Goal: Task Accomplishment & Management: Manage account settings

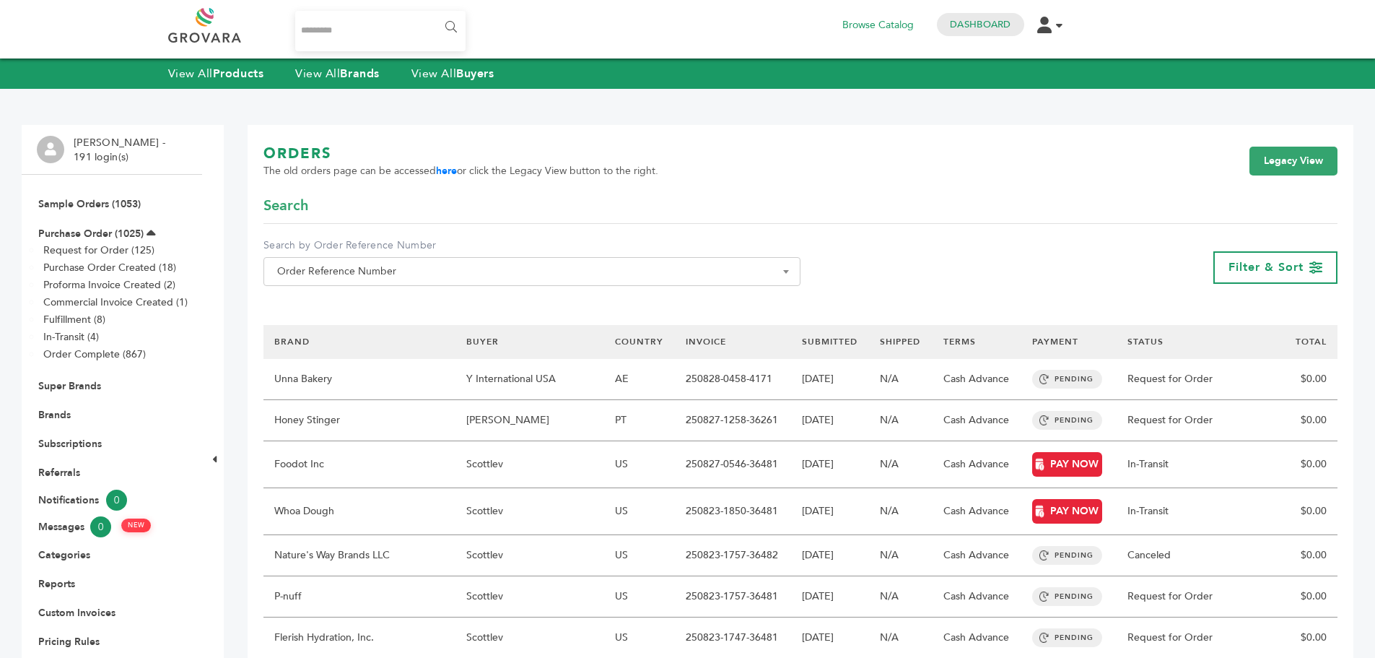
click at [1307, 342] on link "TOTAL" at bounding box center [1311, 342] width 31 height 12
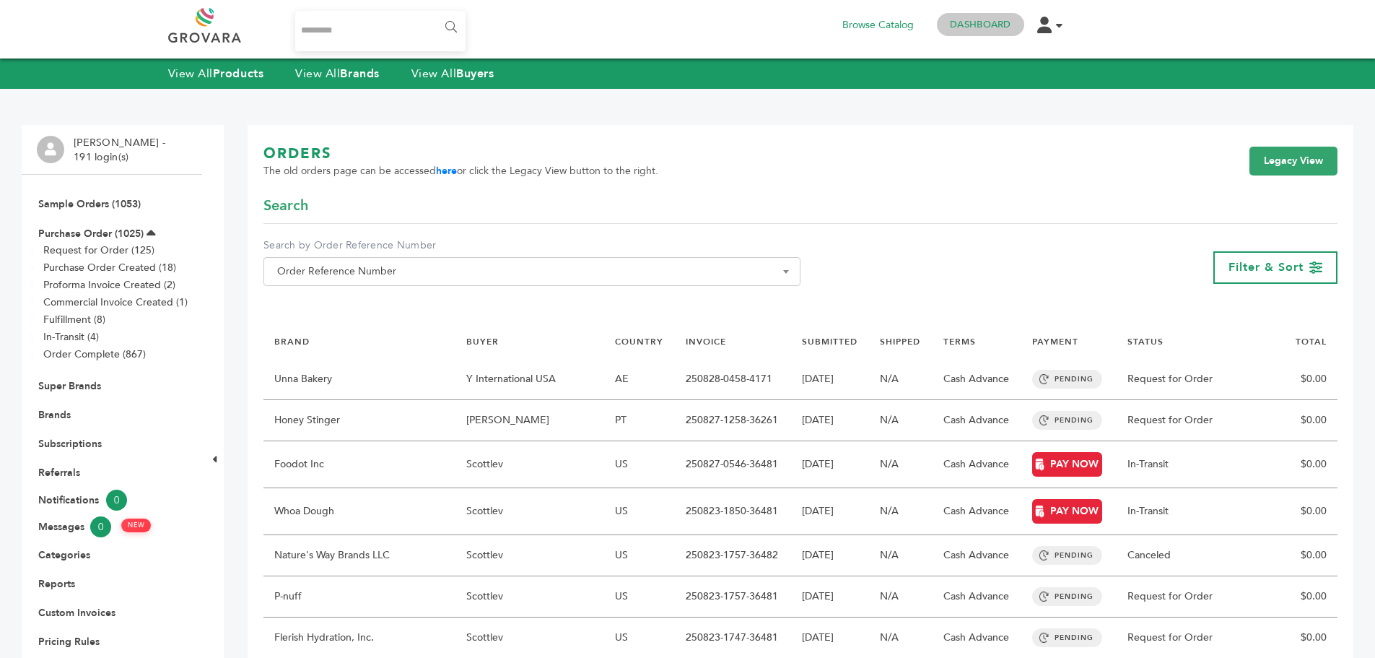
click at [983, 16] on h4 "Dashboard" at bounding box center [980, 24] width 87 height 23
click at [983, 21] on link "Dashboard" at bounding box center [980, 24] width 61 height 13
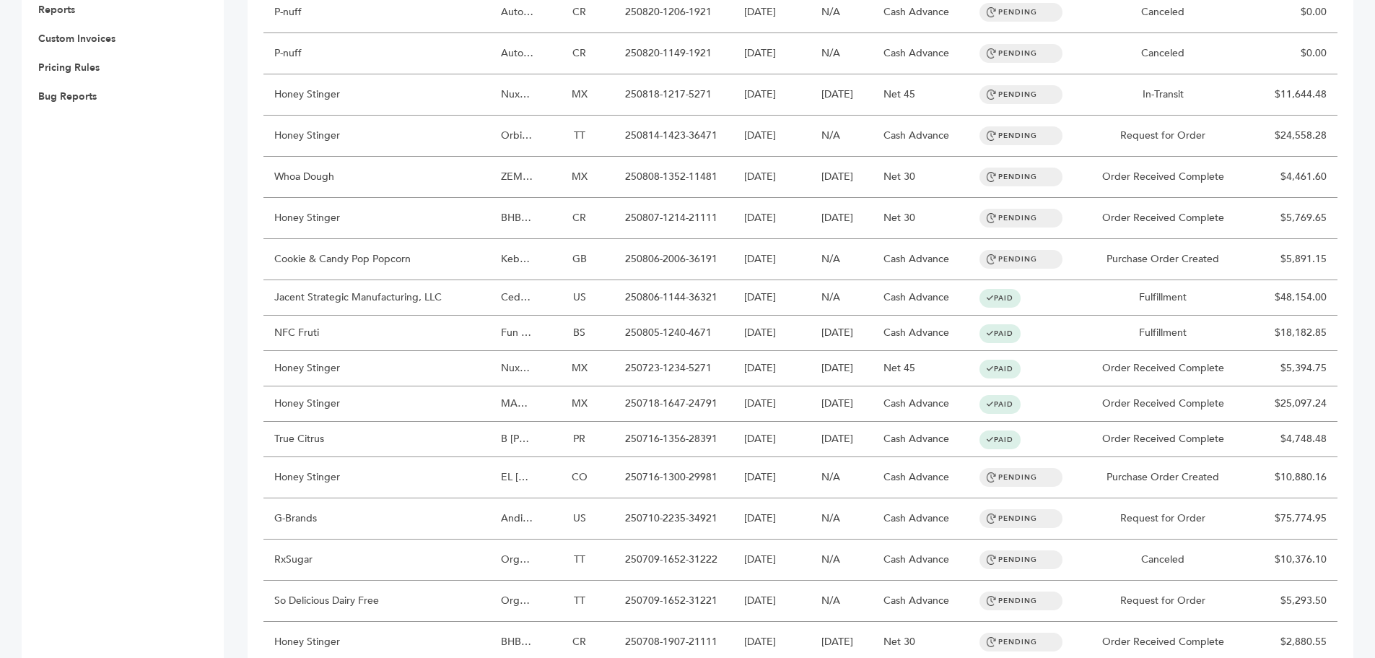
scroll to position [575, 0]
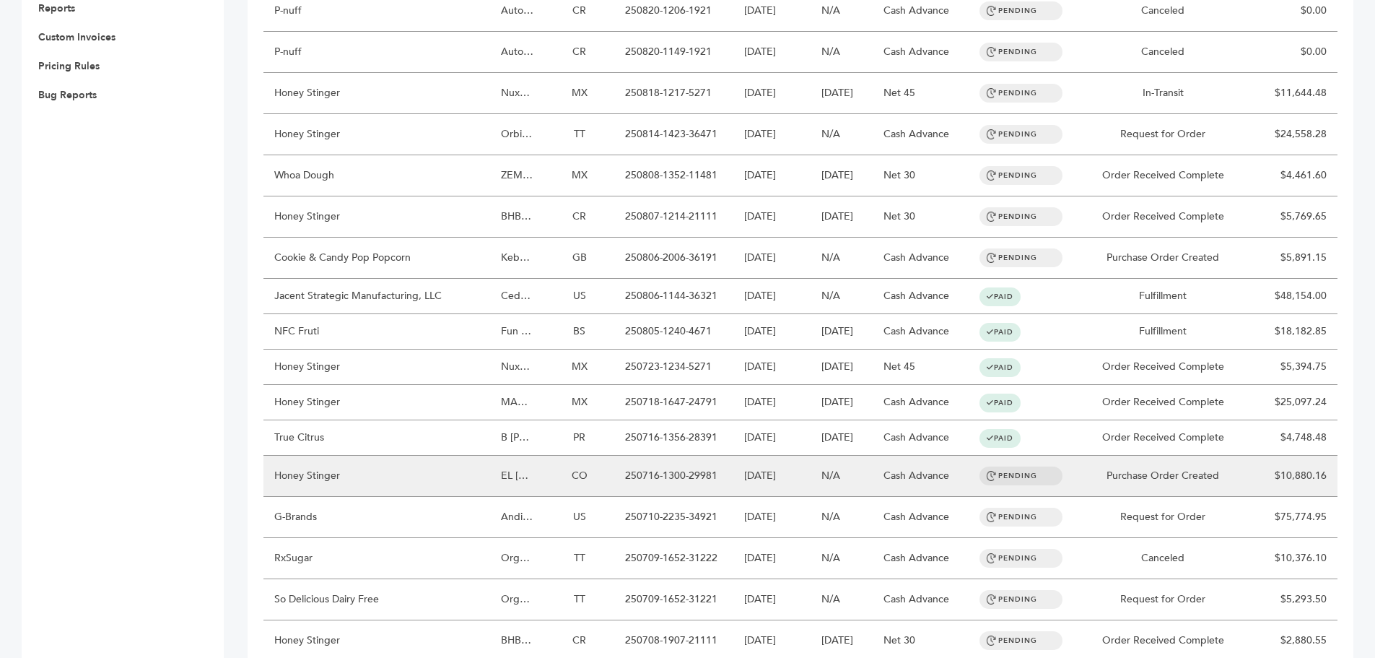
click at [338, 482] on td "Honey Stinger" at bounding box center [377, 476] width 227 height 41
